Goal: Book appointment/travel/reservation

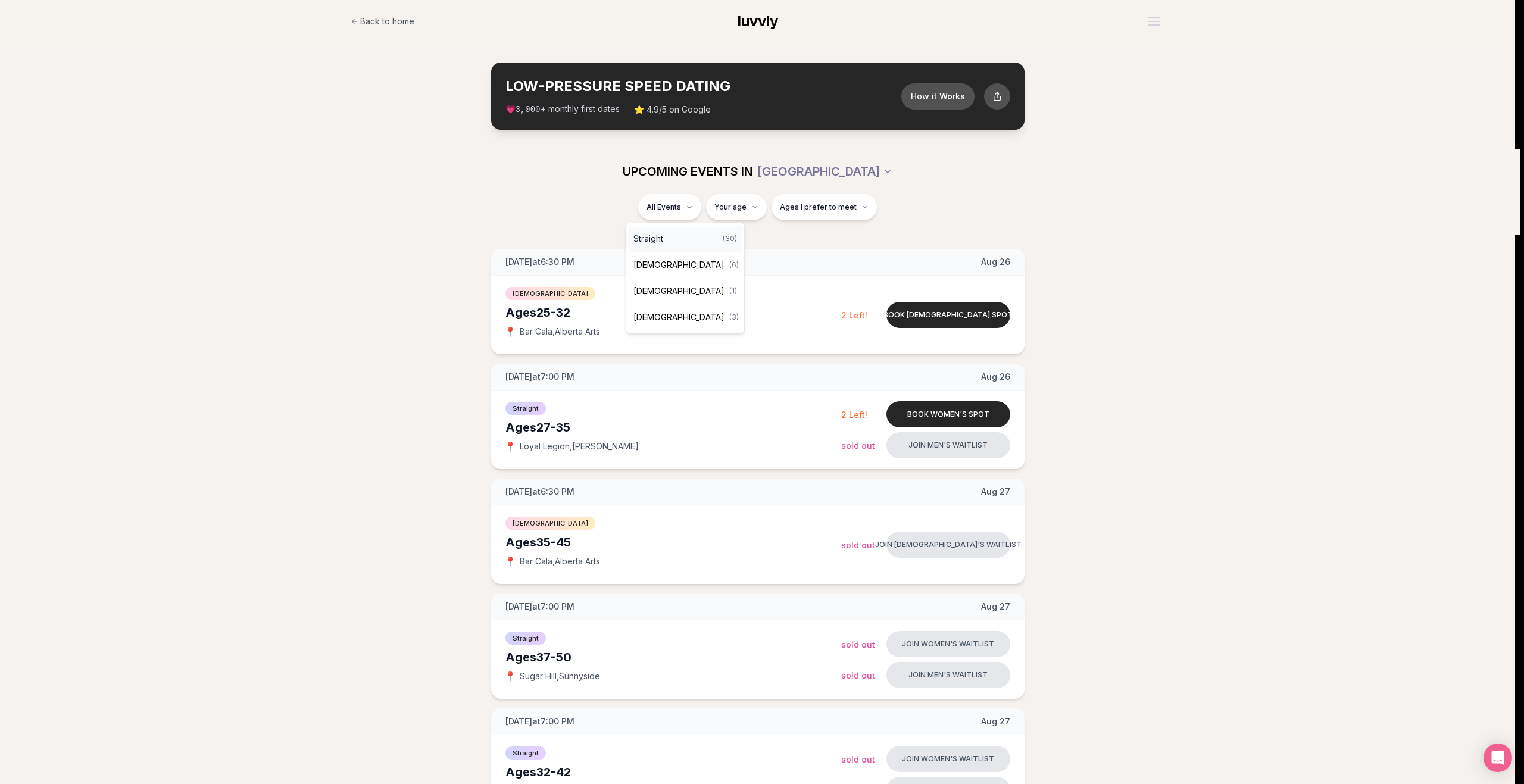
click at [653, 241] on span "Straight" at bounding box center [648, 239] width 30 height 12
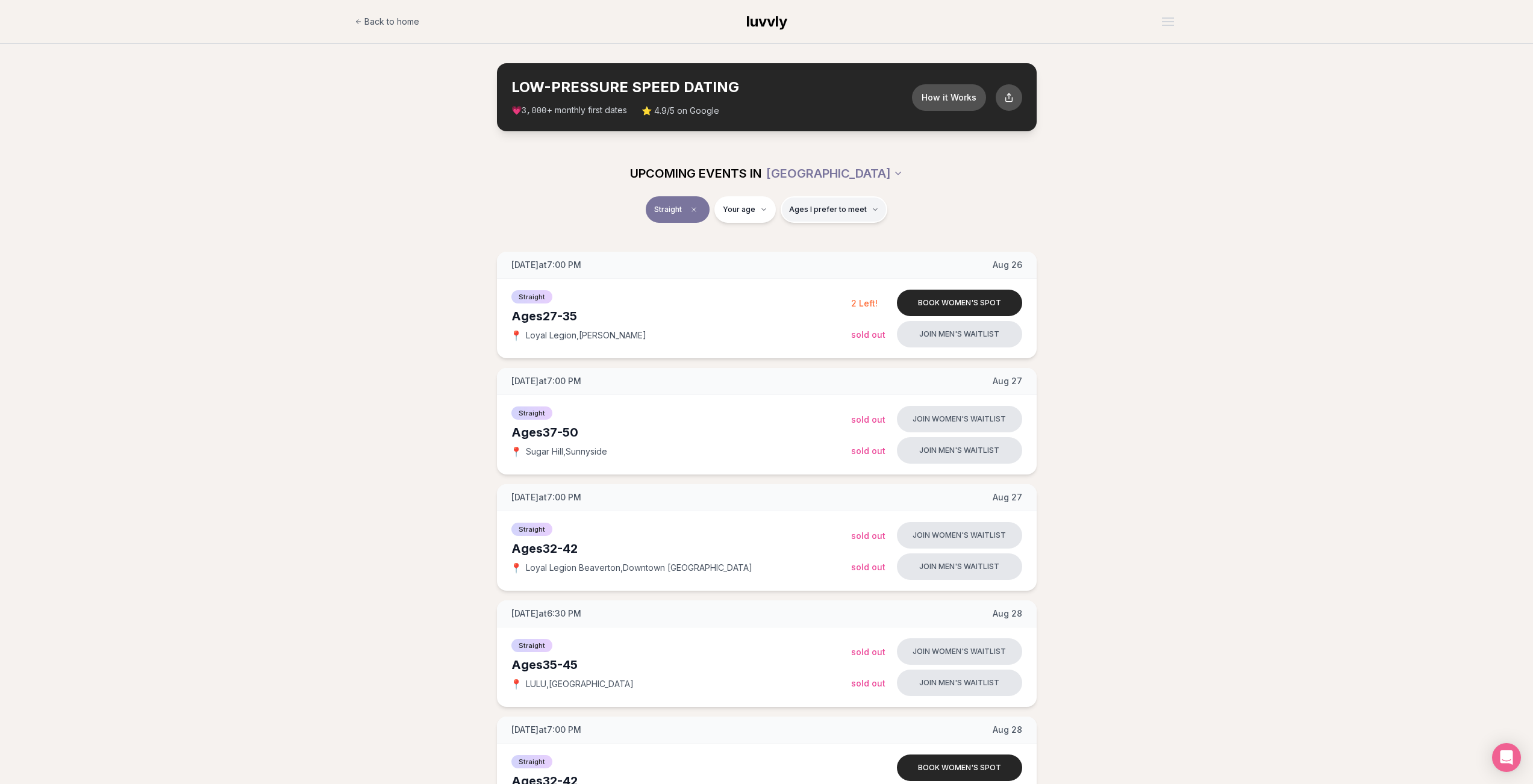
click at [837, 207] on span "Ages I prefer to meet" at bounding box center [828, 209] width 78 height 9
click at [834, 207] on span "Ages I prefer to meet" at bounding box center [828, 209] width 78 height 9
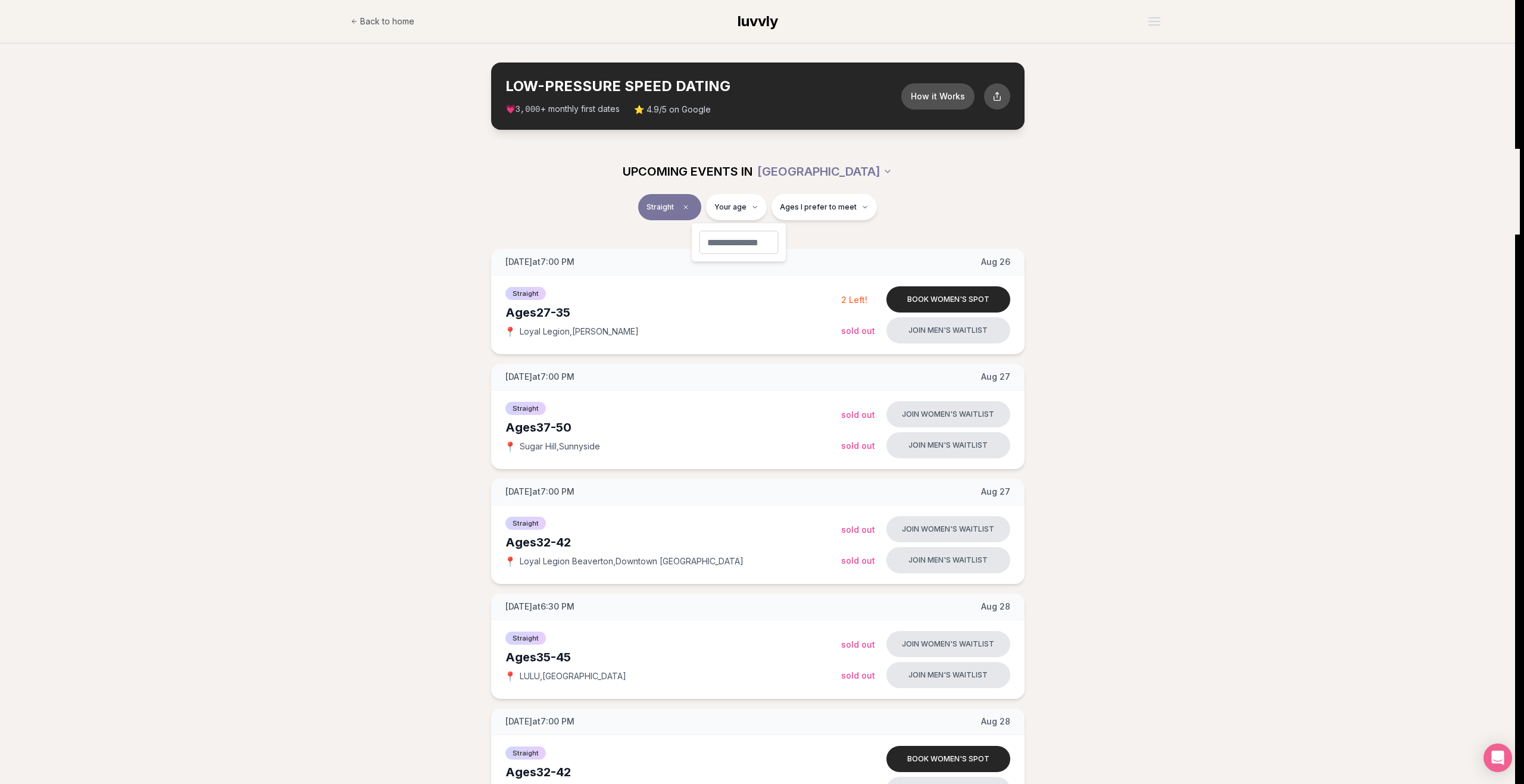
click at [733, 239] on input "number" at bounding box center [738, 243] width 80 height 24
type input "**"
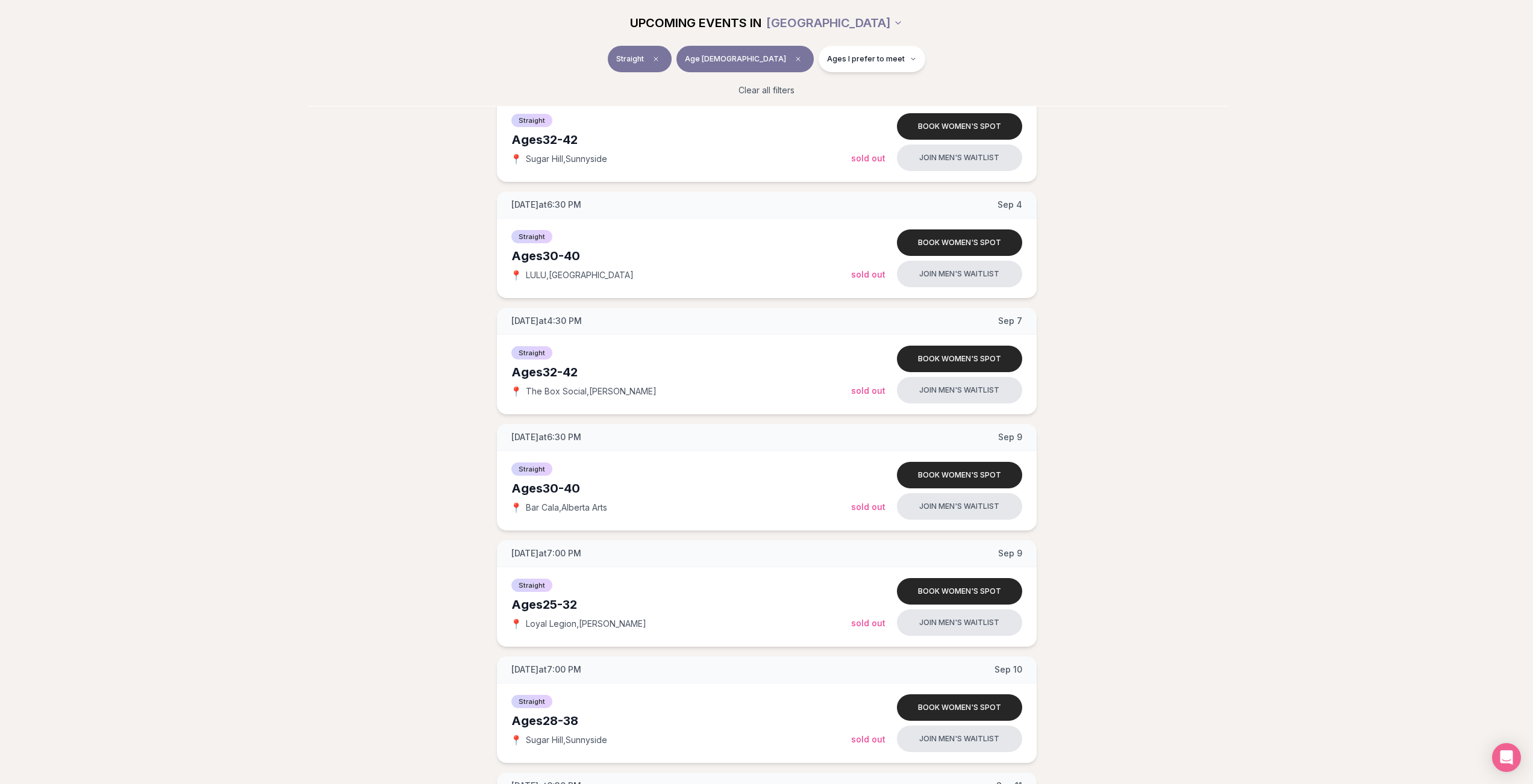
scroll to position [783, 0]
